Goal: Check status: Check status

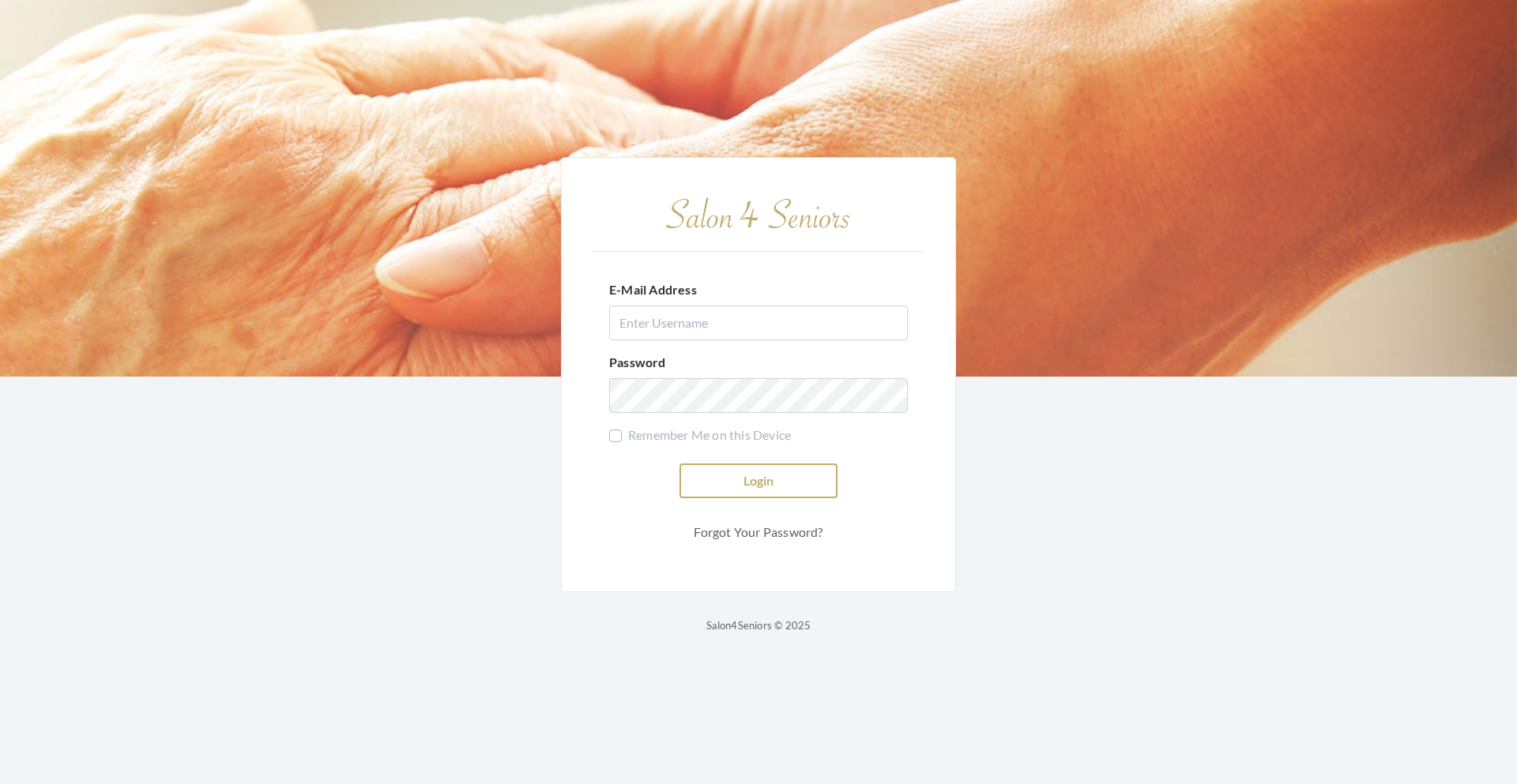
type input "teasleyalisha13@gmail.com"
click at [708, 467] on button "Login" at bounding box center [759, 481] width 158 height 35
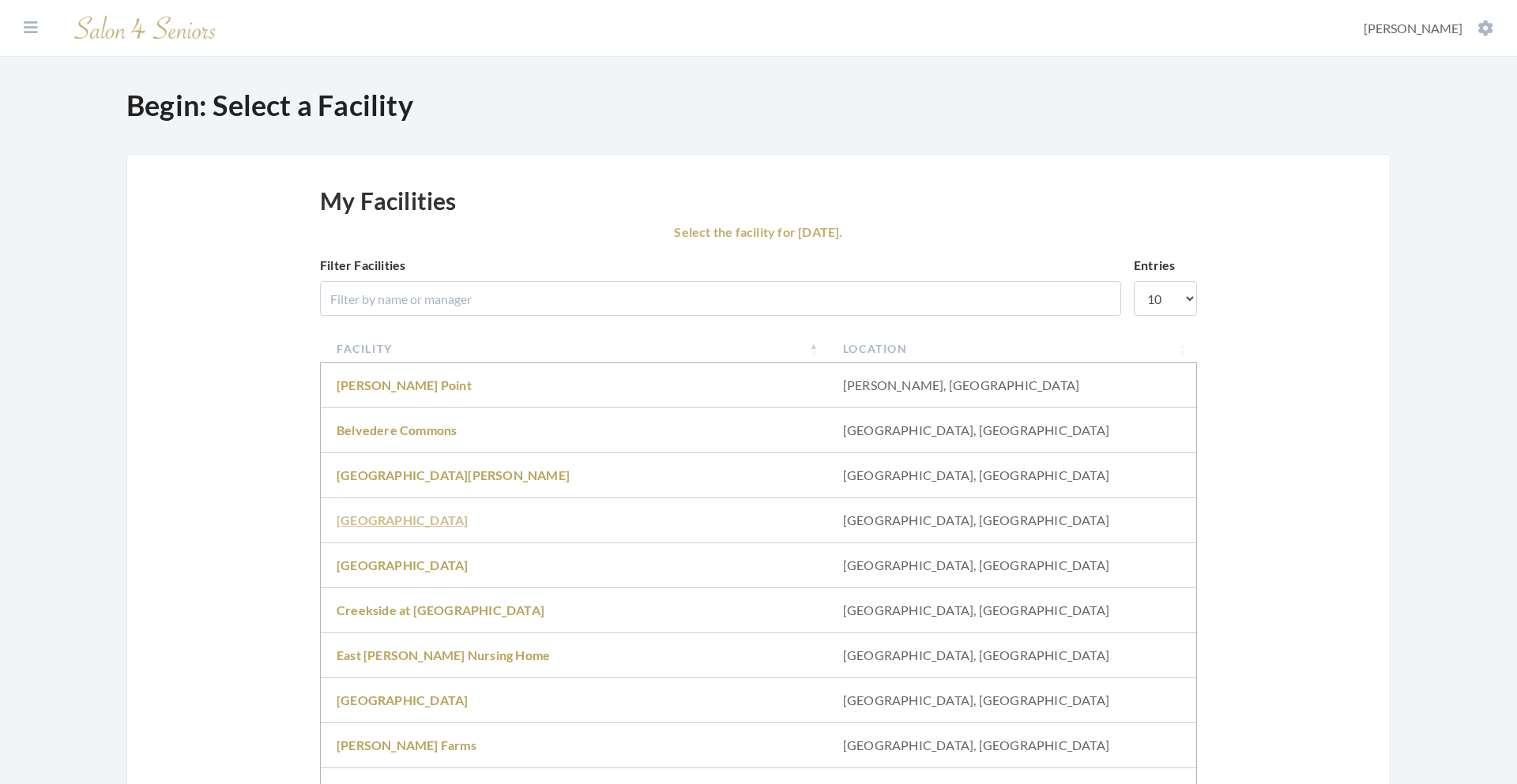
click at [404, 526] on link "[GEOGRAPHIC_DATA]" at bounding box center [402, 520] width 131 height 15
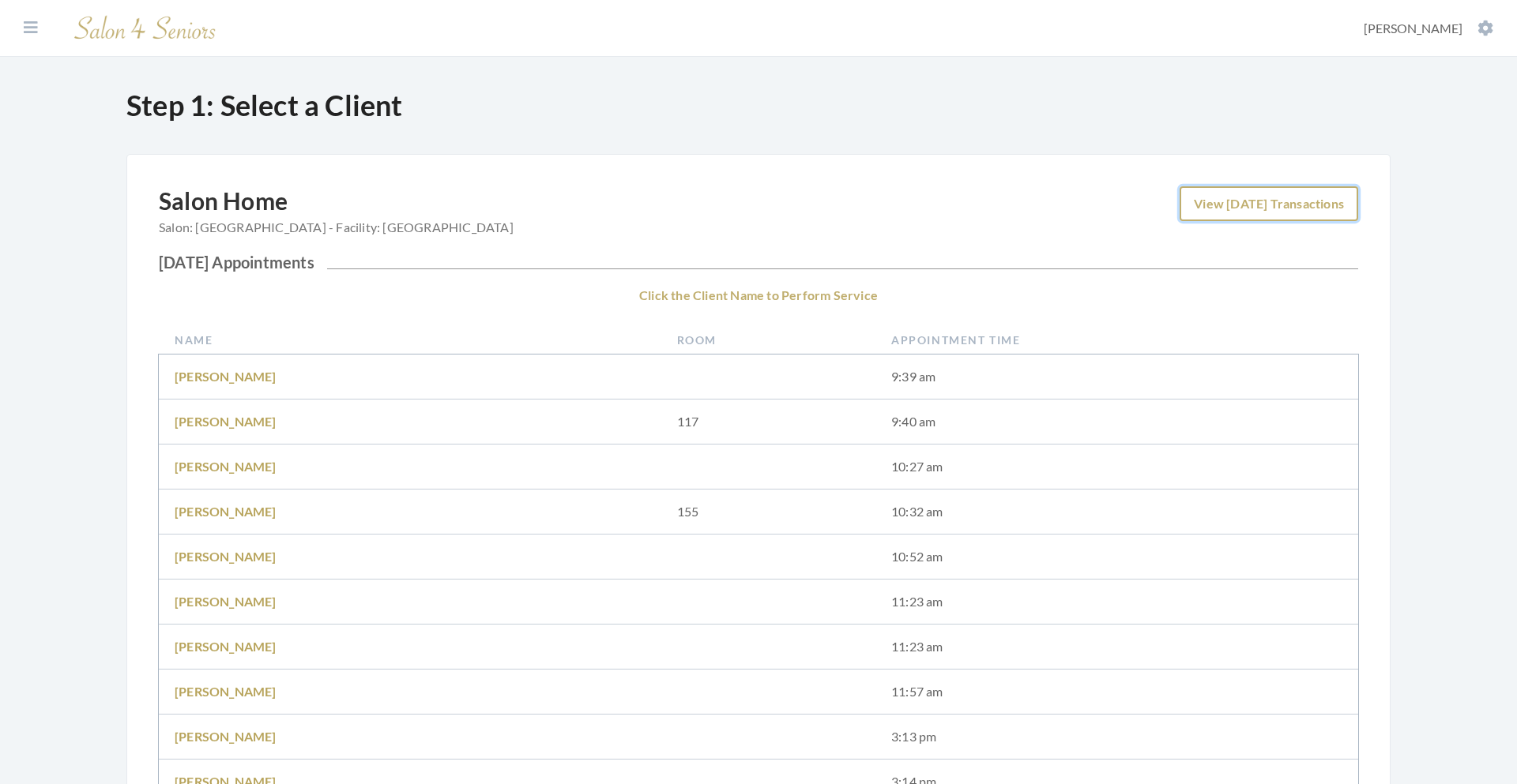
click at [1252, 207] on link "View Today's Transactions" at bounding box center [1269, 204] width 179 height 35
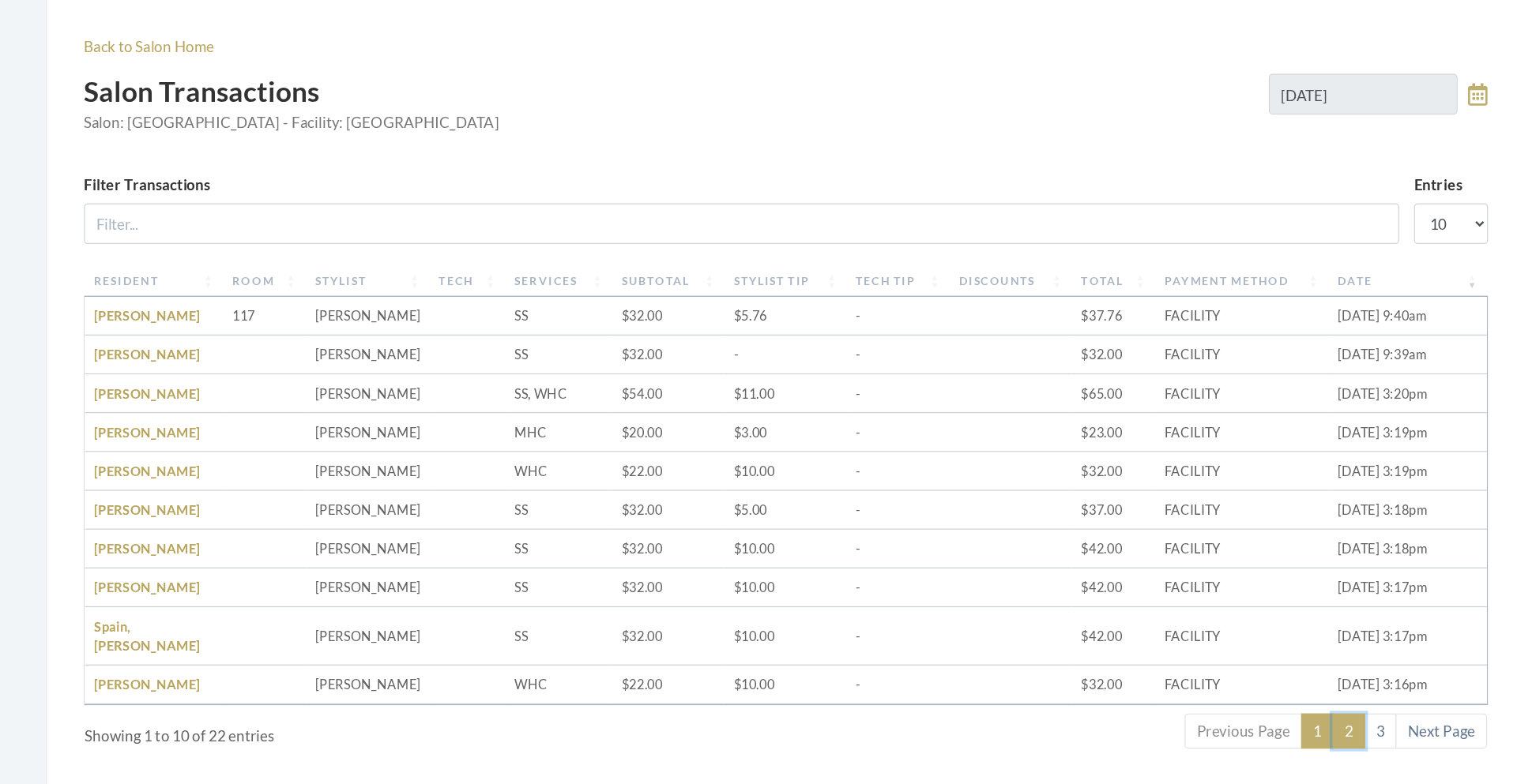
click at [1239, 706] on link "2" at bounding box center [1239, 718] width 28 height 30
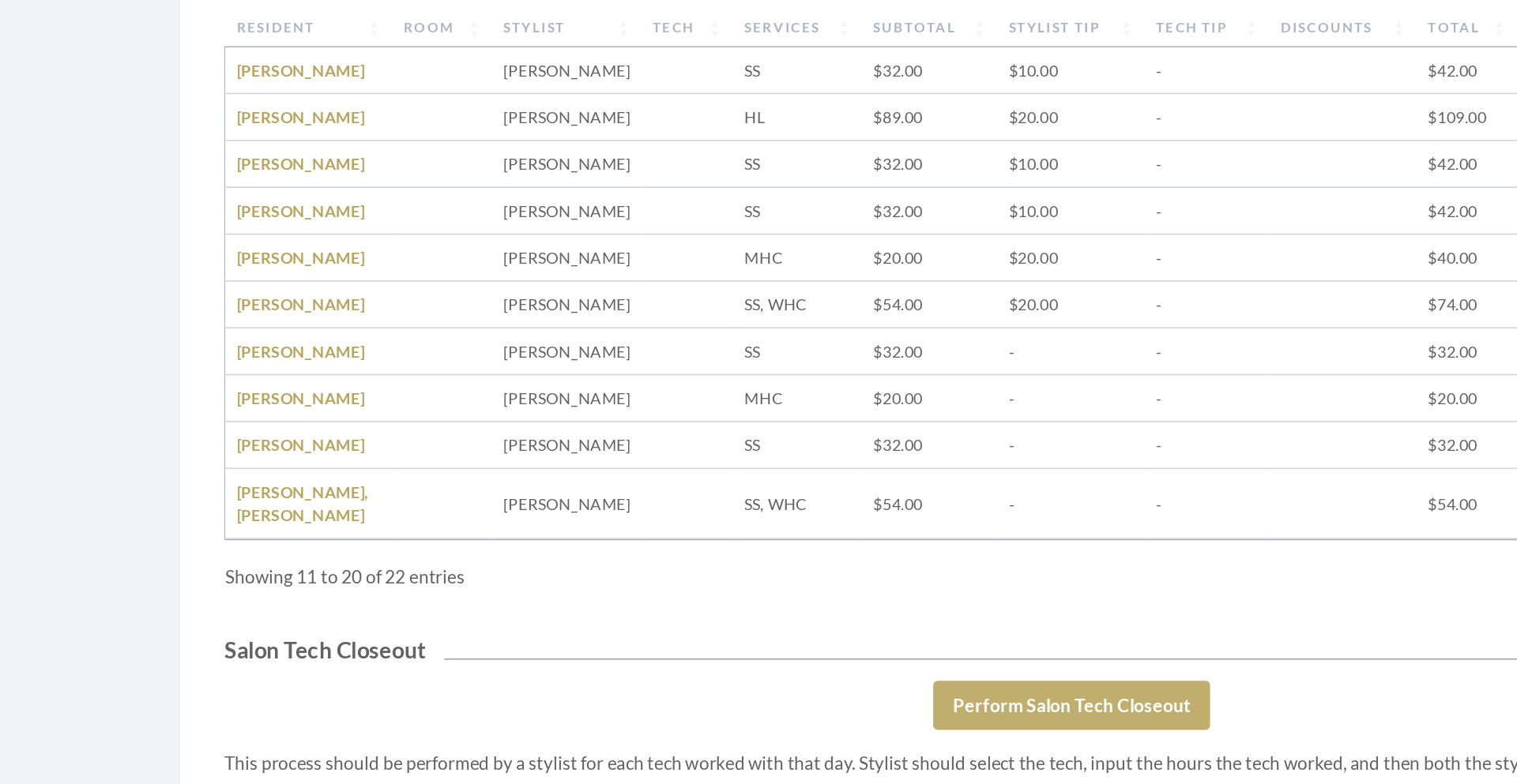
scroll to position [82, 0]
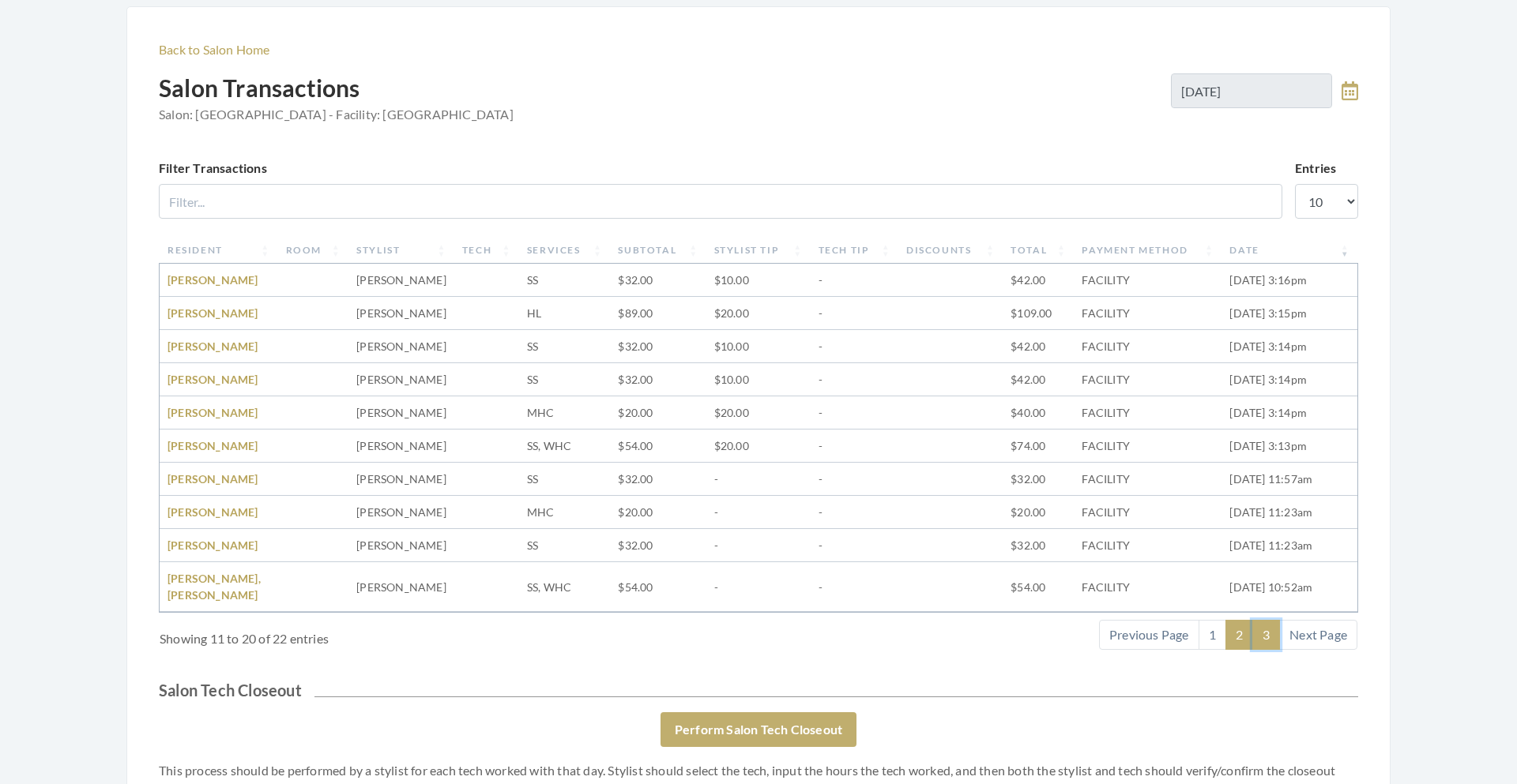
click at [1265, 620] on link "3" at bounding box center [1265, 635] width 28 height 30
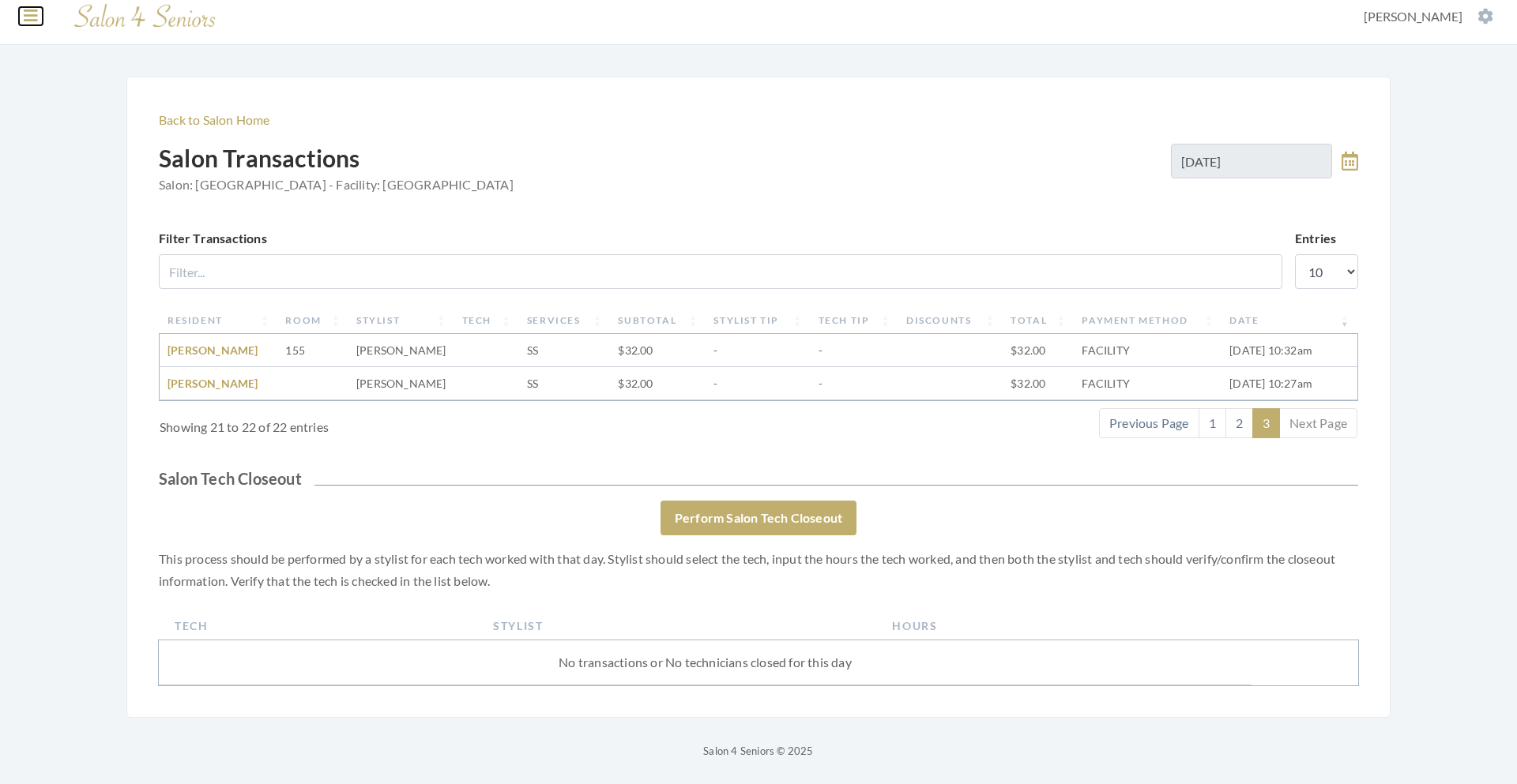
click at [28, 19] on icon at bounding box center [31, 16] width 14 height 16
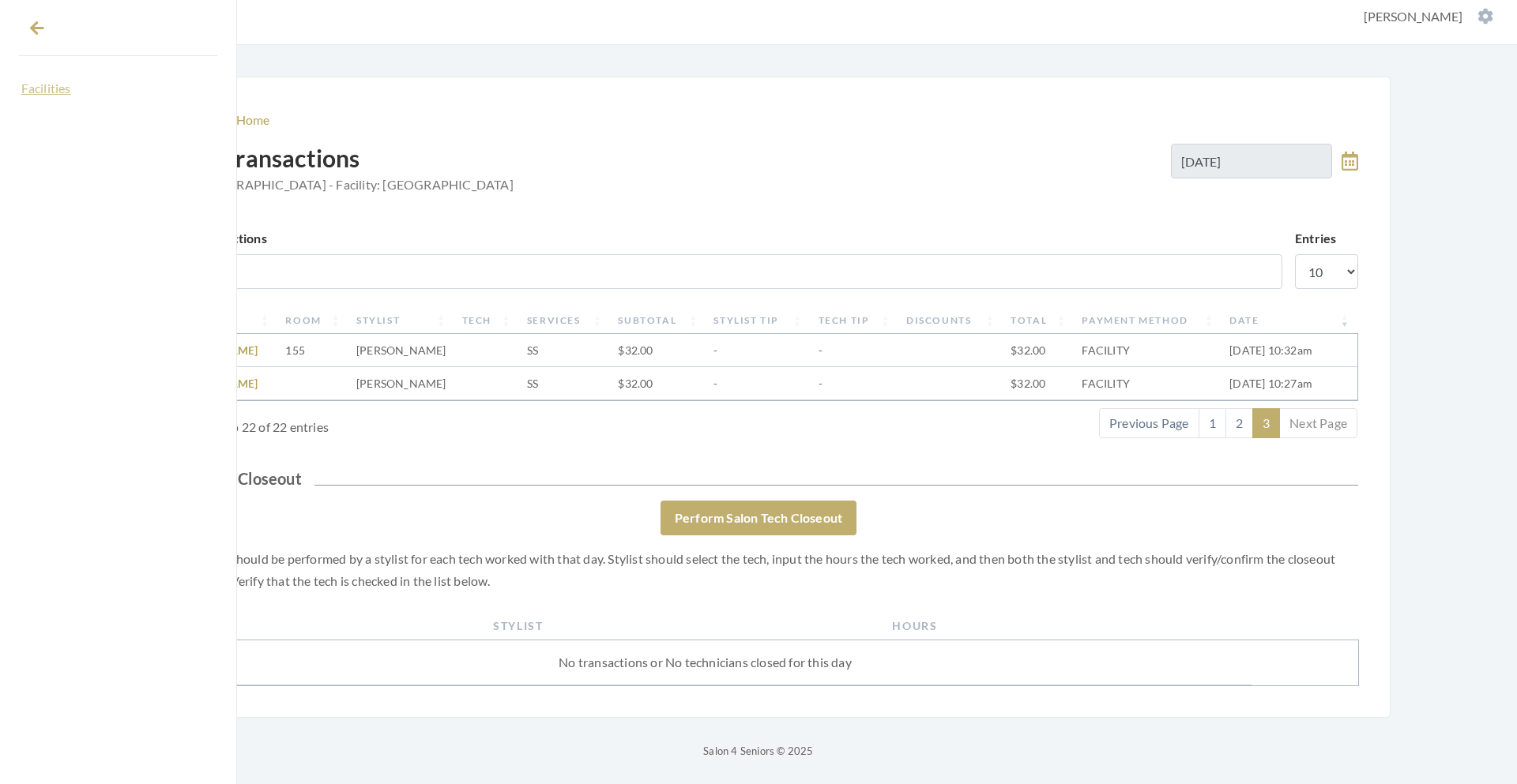
click at [43, 88] on link "Facilities" at bounding box center [118, 89] width 199 height 27
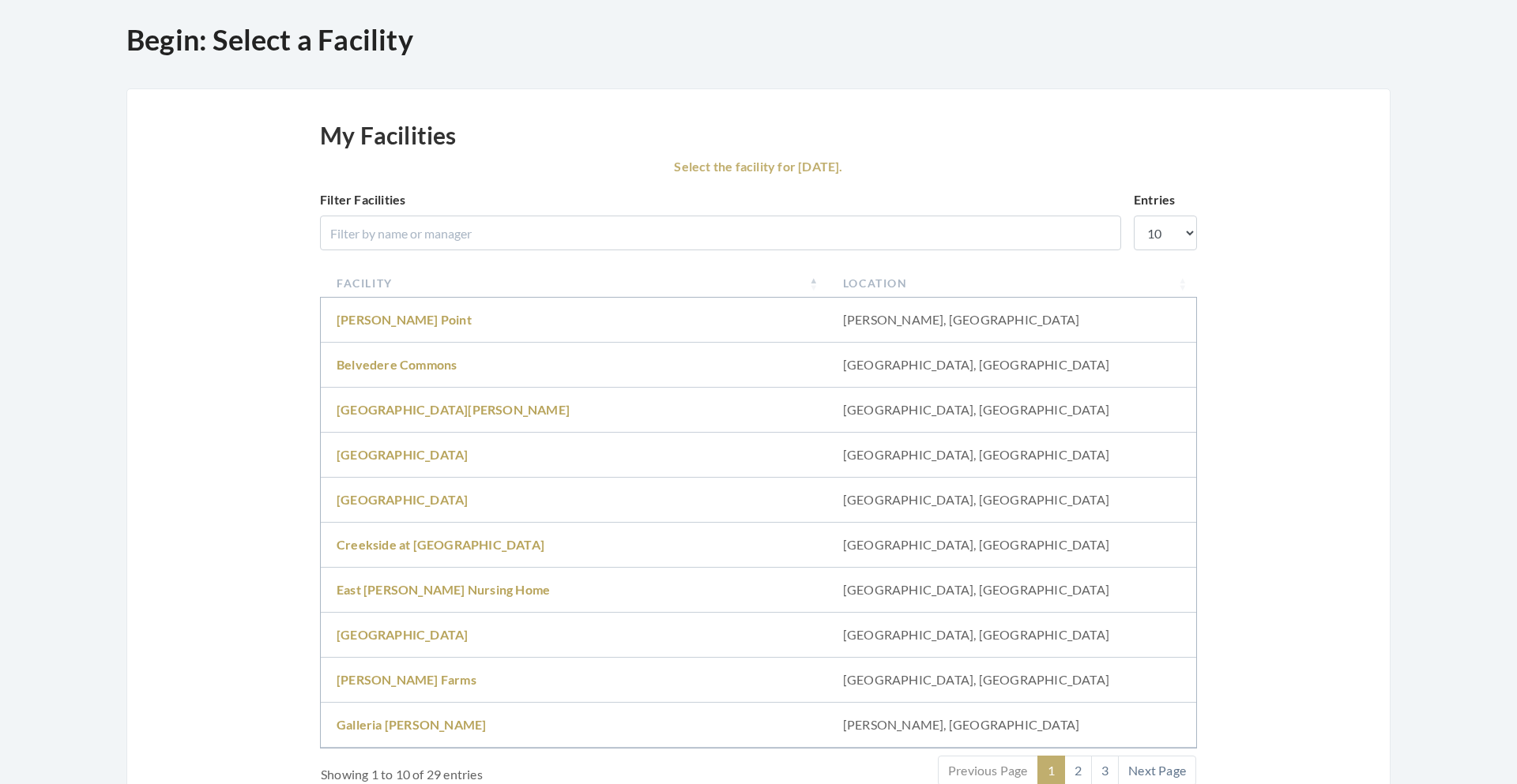
scroll to position [91, 0]
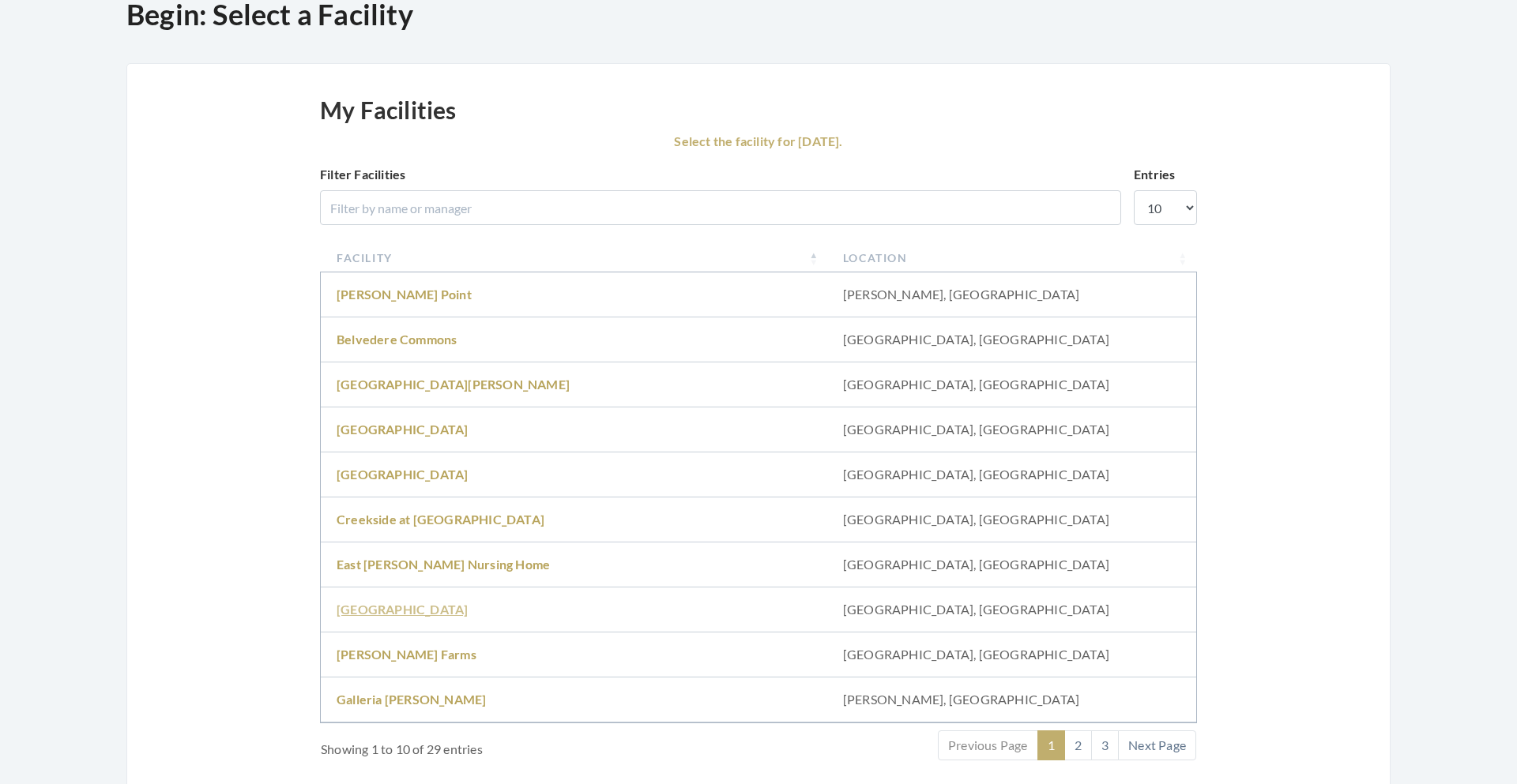
click at [362, 612] on link "Fair Haven" at bounding box center [402, 609] width 131 height 15
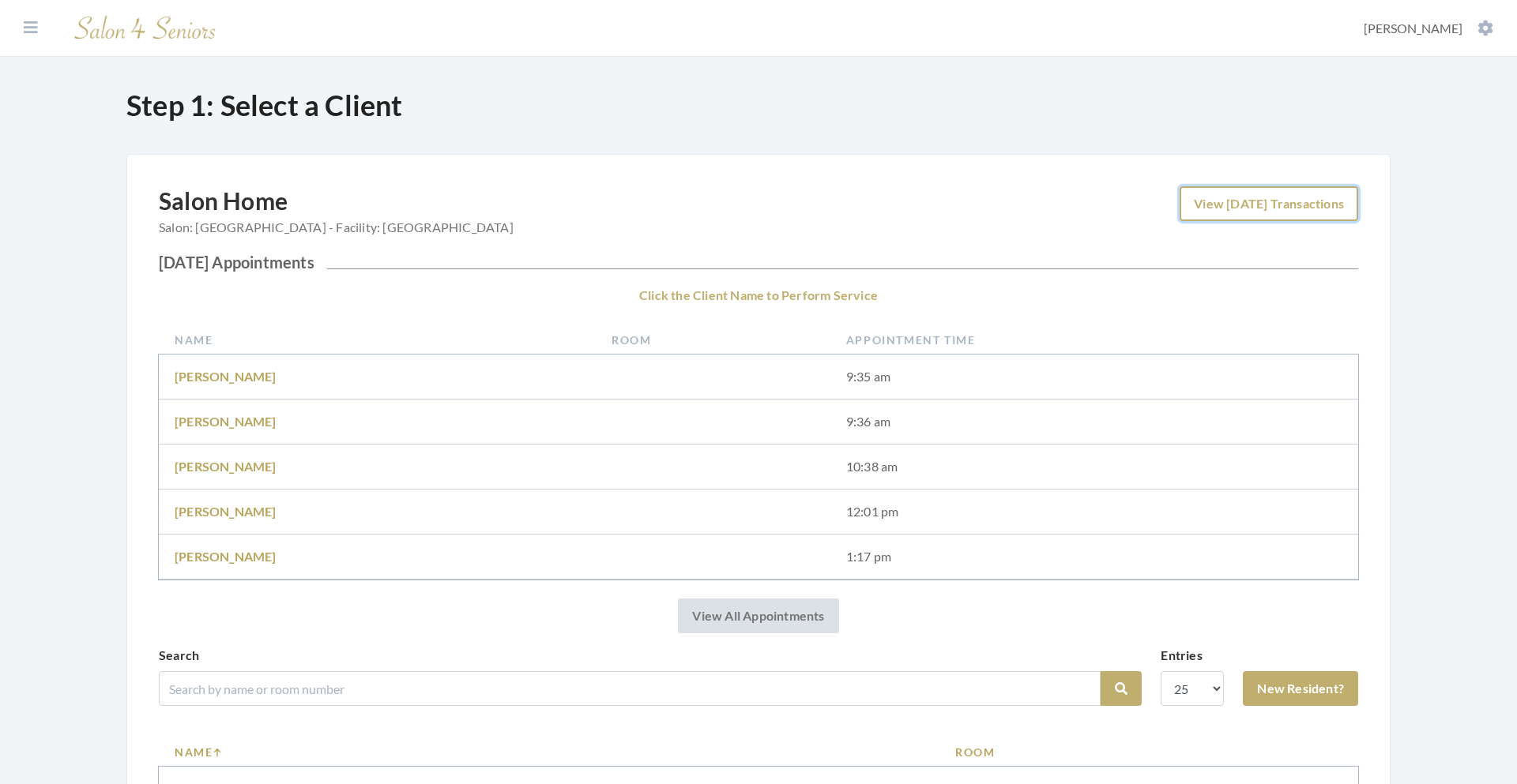
click at [1207, 214] on link "View [DATE] Transactions" at bounding box center [1269, 204] width 179 height 35
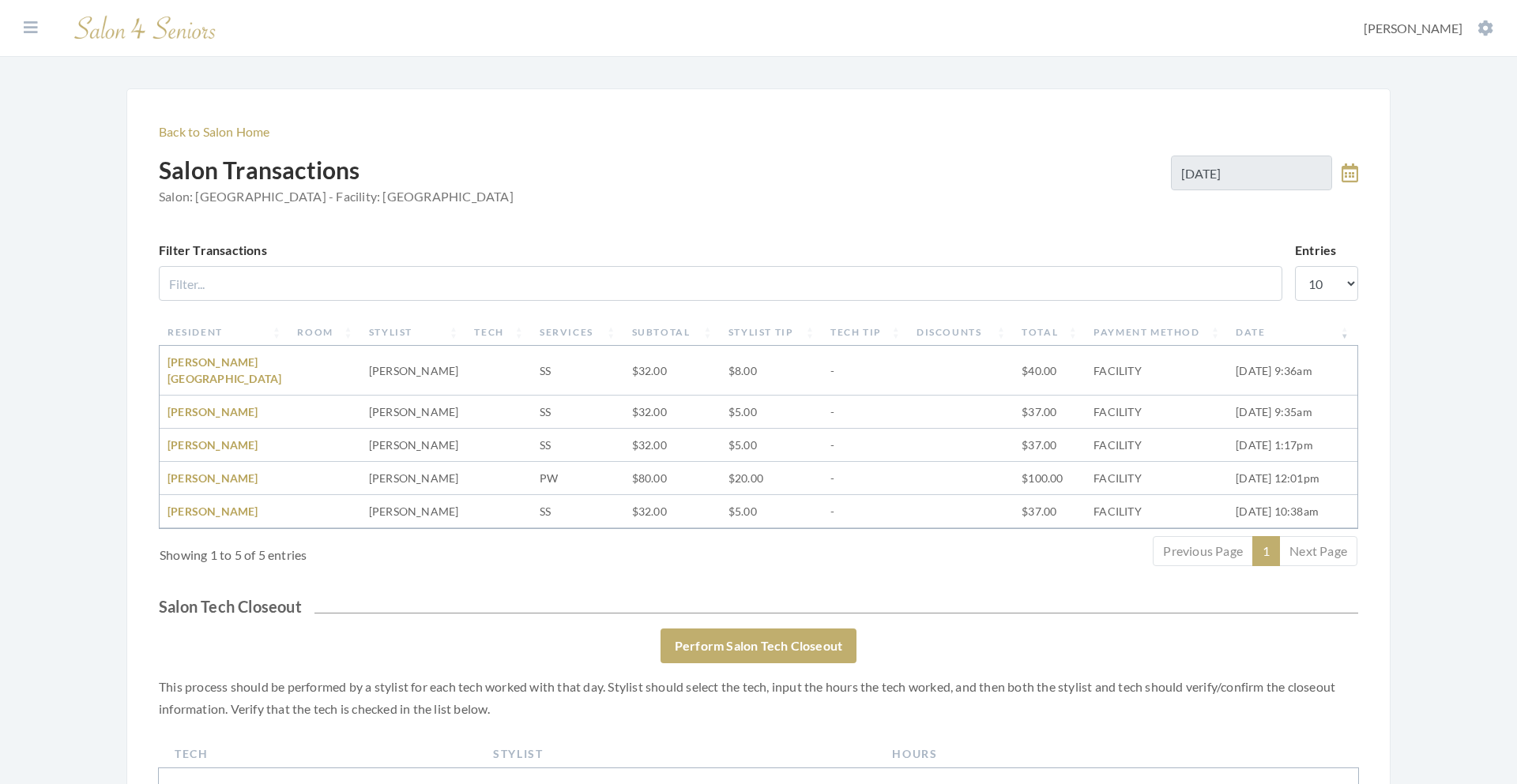
click at [1349, 181] on icon at bounding box center [1349, 173] width 17 height 19
click at [1259, 355] on span "19" at bounding box center [1257, 348] width 31 height 31
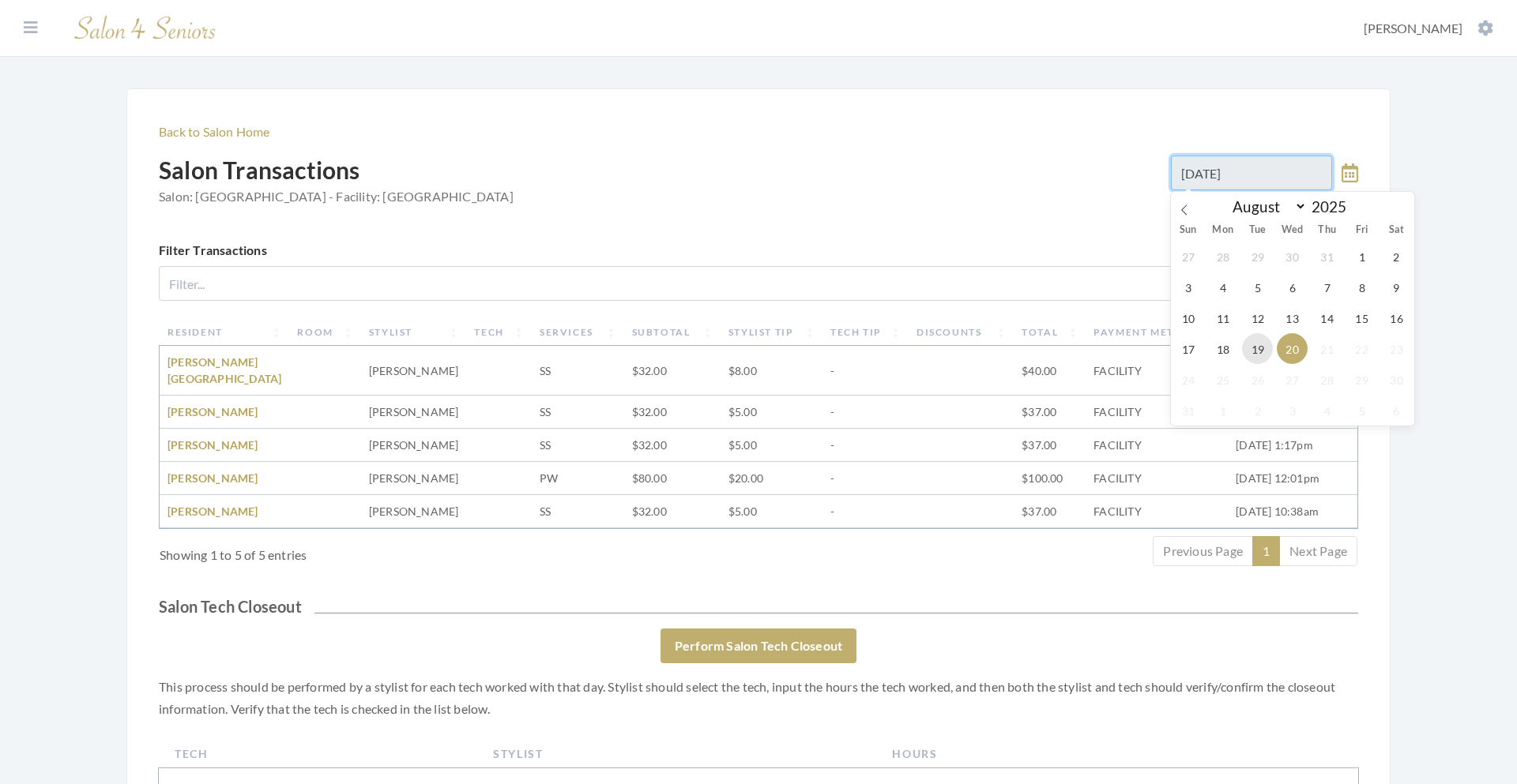
type input "[DATE]"
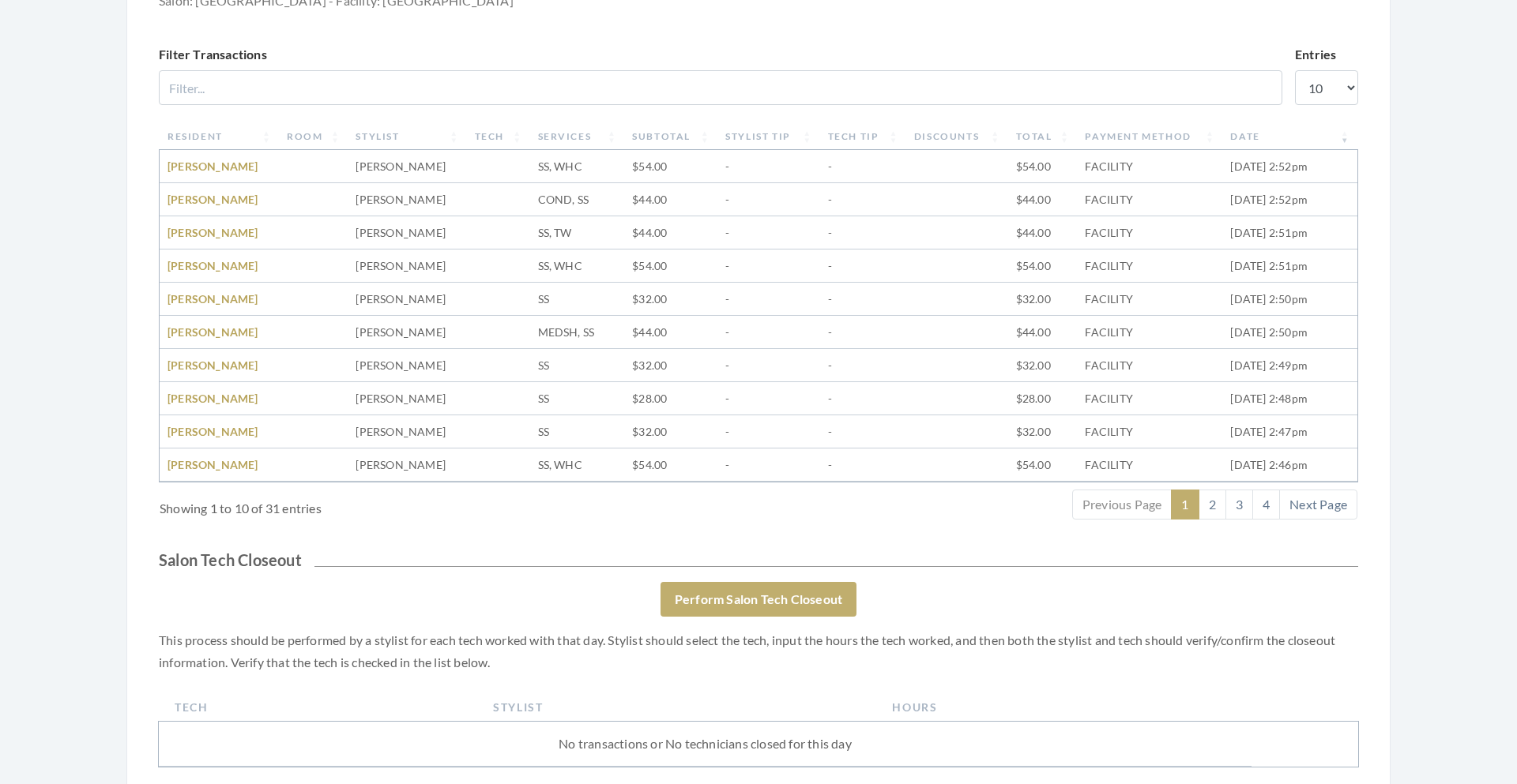
scroll to position [201, 0]
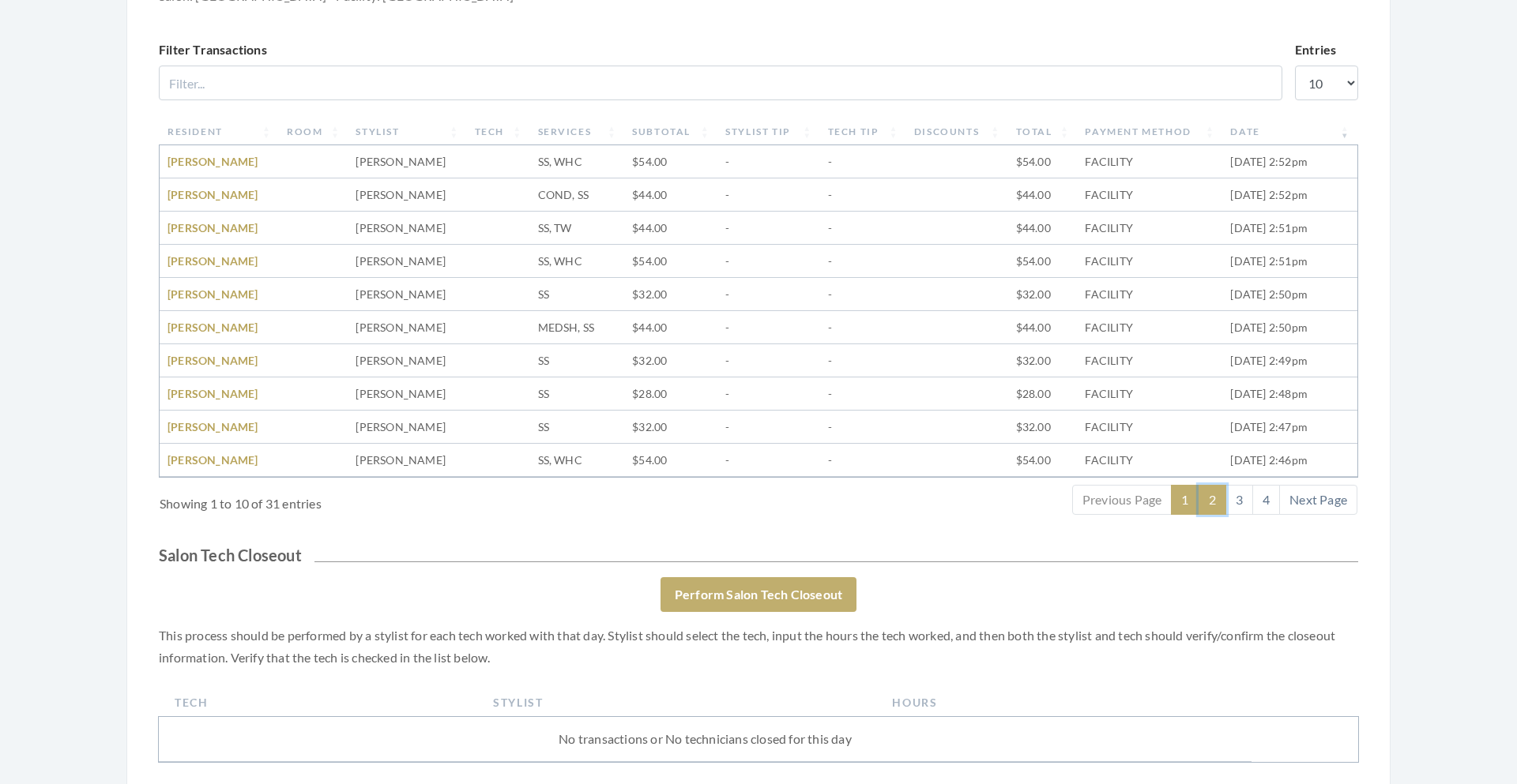
click at [1214, 501] on link "2" at bounding box center [1212, 500] width 28 height 30
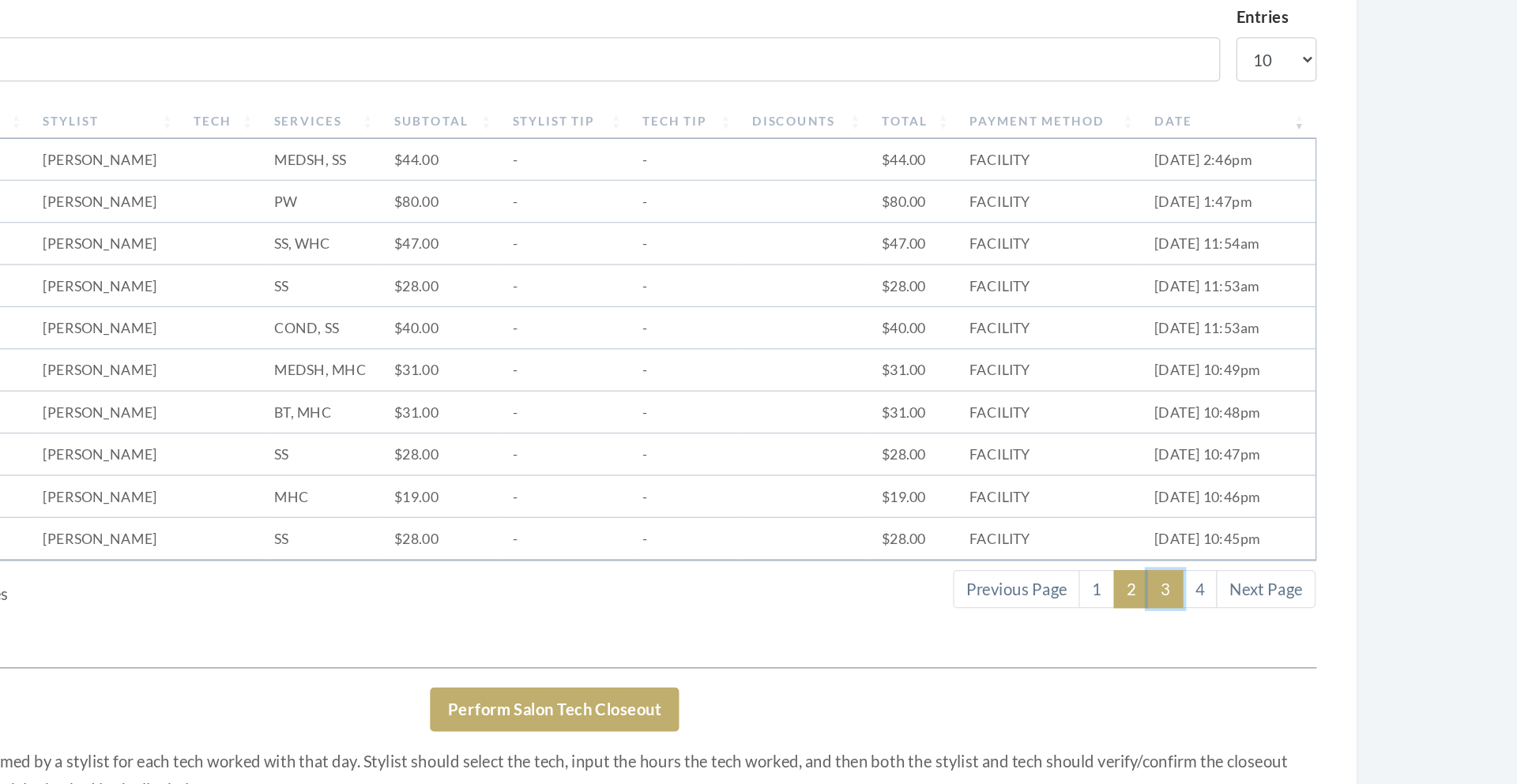
click at [1236, 494] on link "3" at bounding box center [1239, 500] width 28 height 30
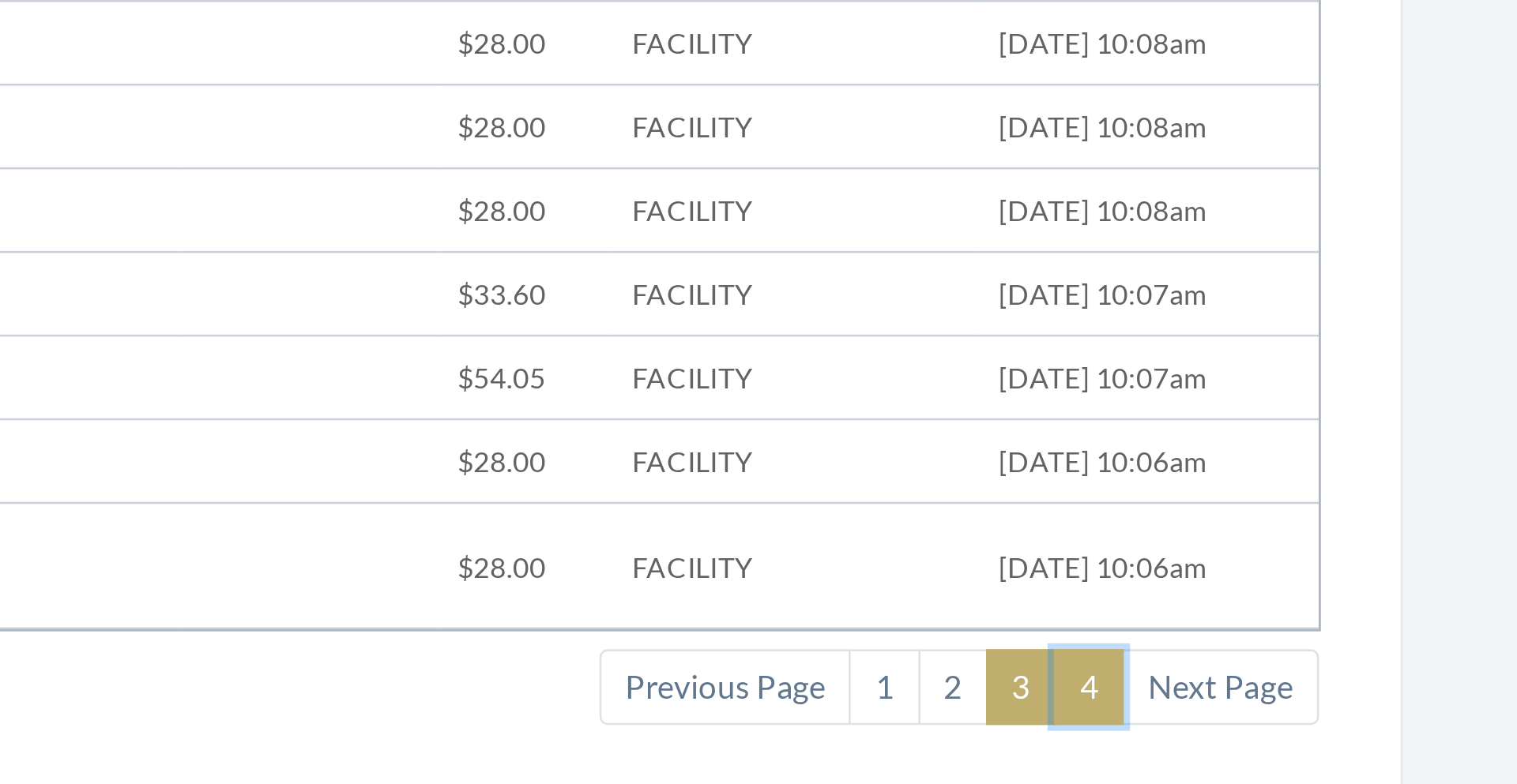
click at [1267, 502] on link "4" at bounding box center [1265, 517] width 28 height 30
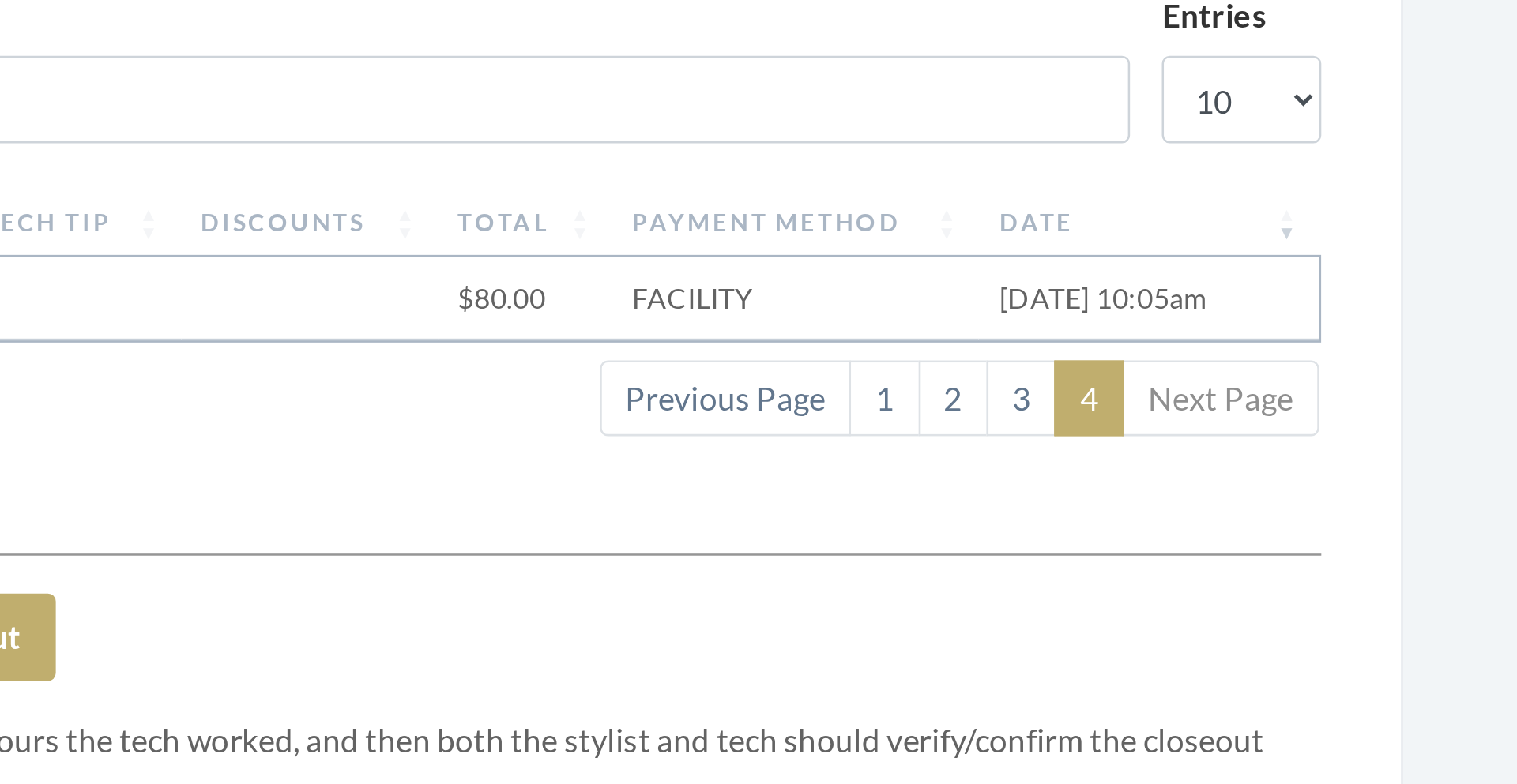
scroll to position [0, 0]
